Goal: Navigation & Orientation: Find specific page/section

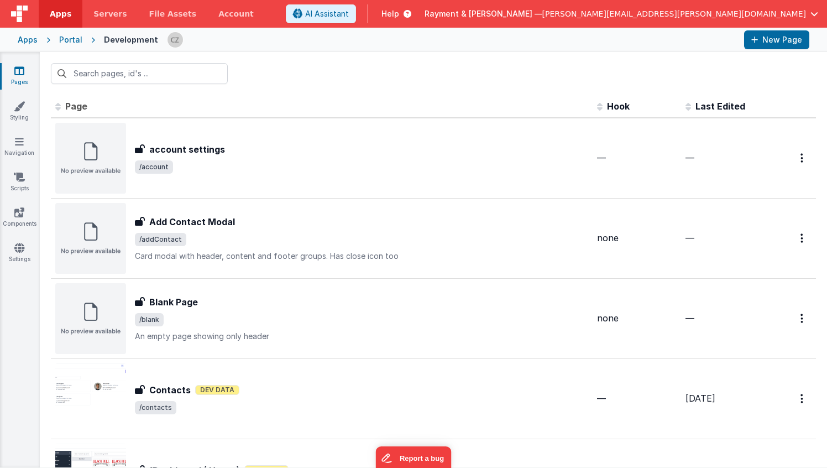
click at [10, 67] on link "Pages" at bounding box center [19, 76] width 40 height 22
click at [31, 35] on div "Apps" at bounding box center [28, 39] width 20 height 11
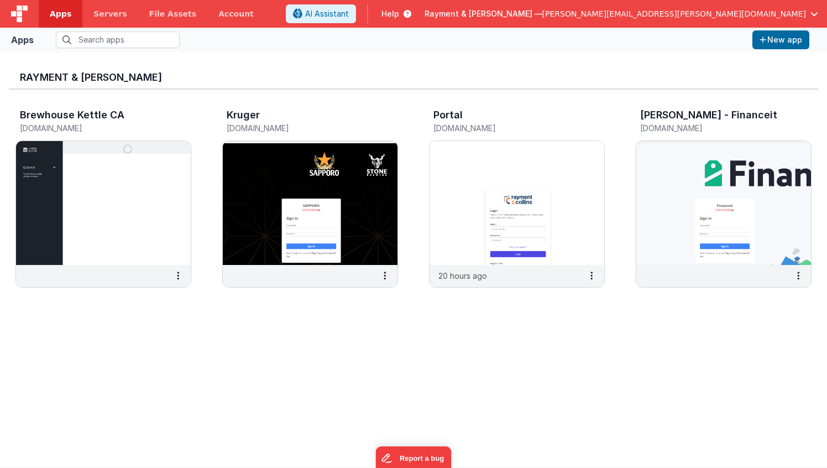
click at [501, 342] on div "Rayment & [PERSON_NAME] Brewhouse Kettle CA [DOMAIN_NAME] Kruger [DOMAIN_NAME] …" at bounding box center [414, 260] width 810 height 398
click at [596, 278] on button at bounding box center [591, 275] width 25 height 21
click at [447, 330] on div at bounding box center [413, 234] width 827 height 468
click at [280, 202] on img at bounding box center [310, 203] width 175 height 124
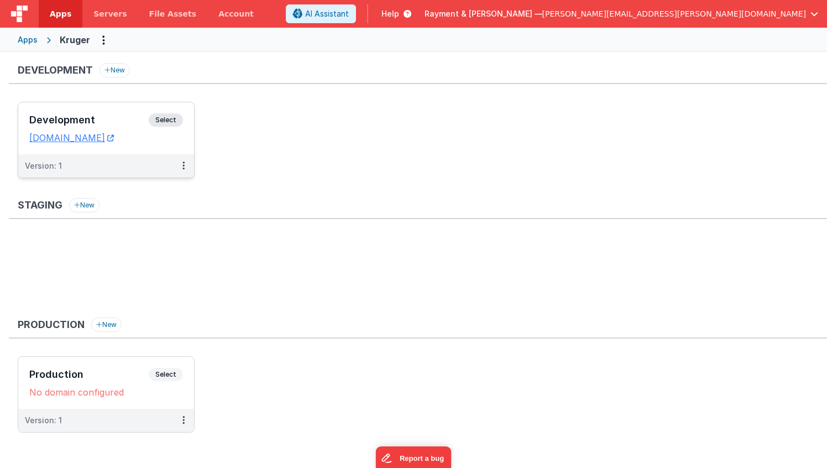
click at [129, 116] on h3 "Development" at bounding box center [88, 119] width 119 height 11
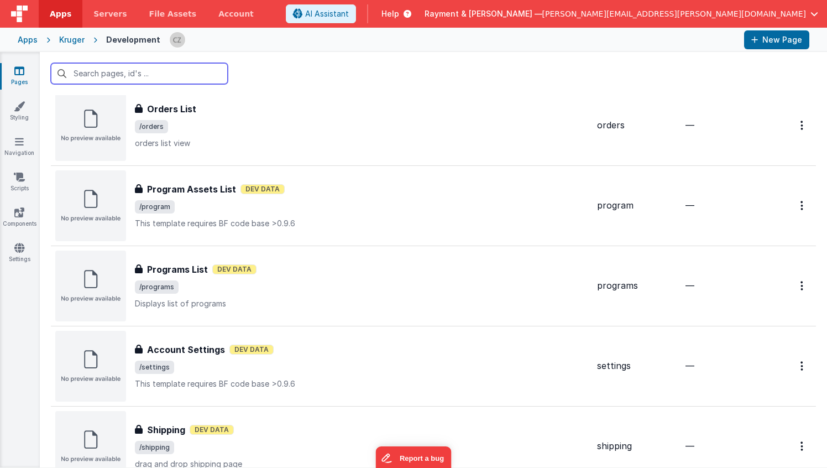
scroll to position [1469, 0]
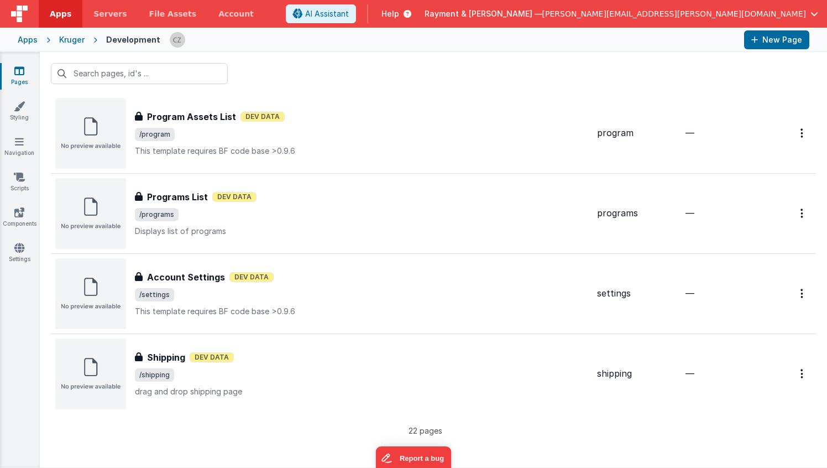
click at [31, 41] on div "Apps" at bounding box center [28, 39] width 20 height 11
